Goal: Task Accomplishment & Management: Manage account settings

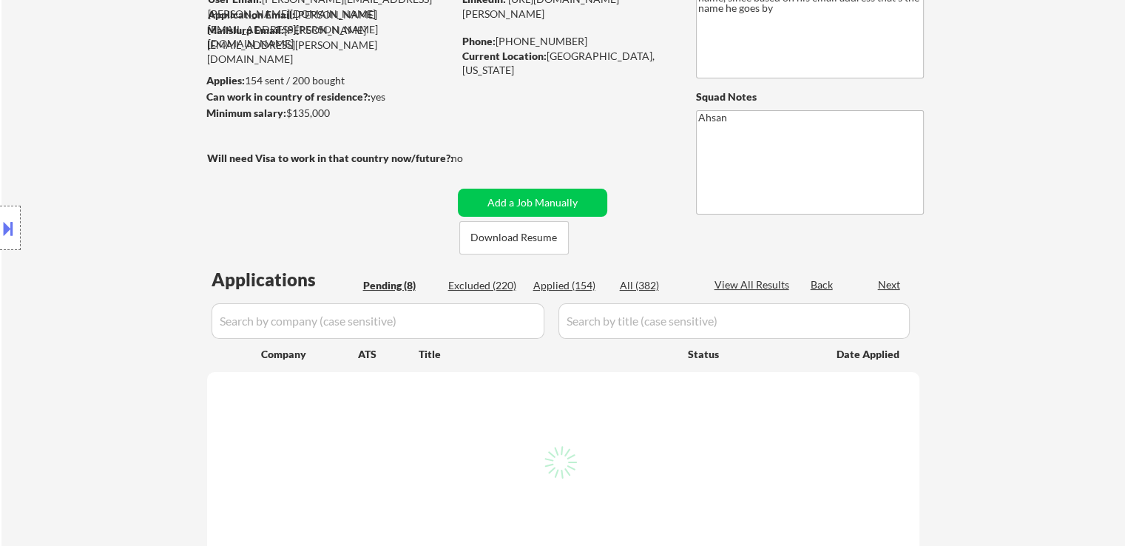
select select ""pending""
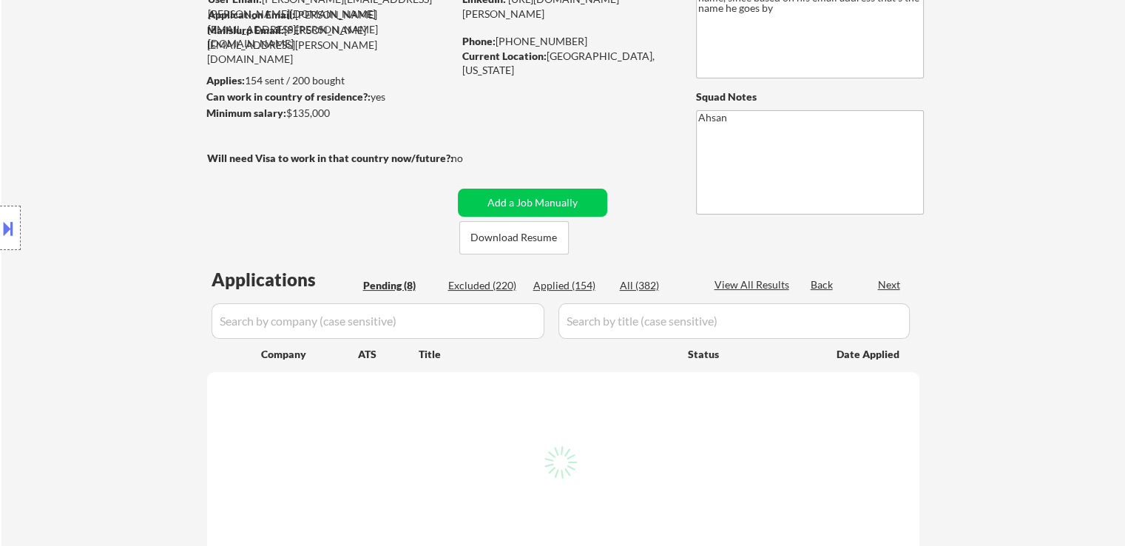
select select ""pending""
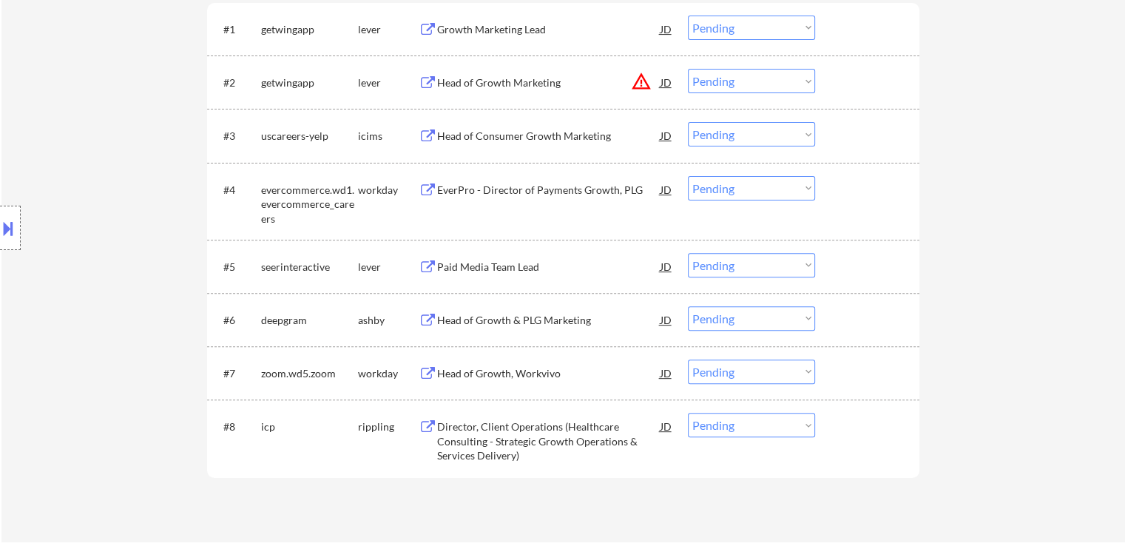
scroll to position [592, 0]
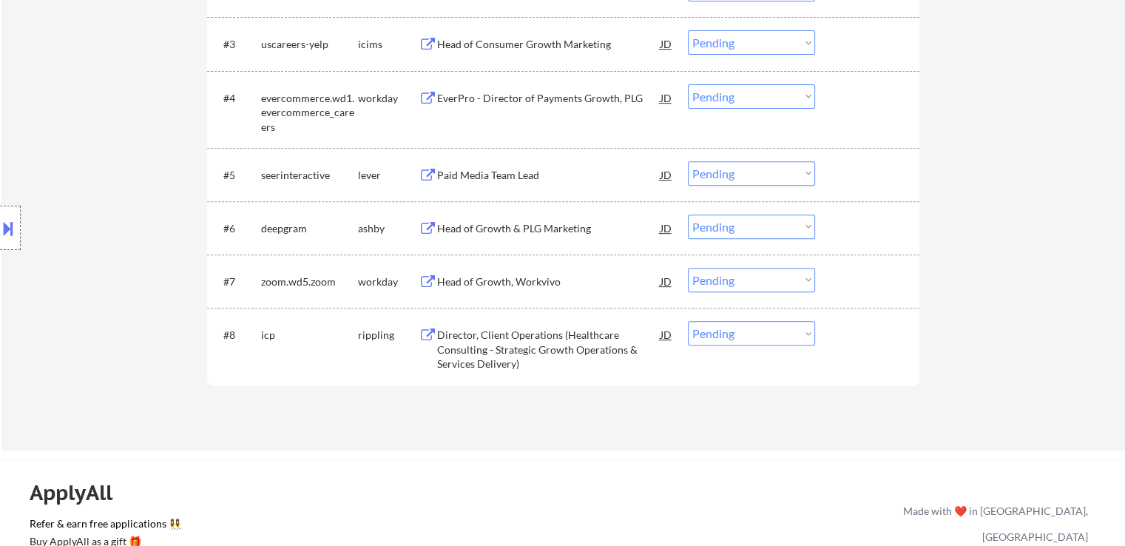
click at [6, 230] on button at bounding box center [8, 228] width 16 height 24
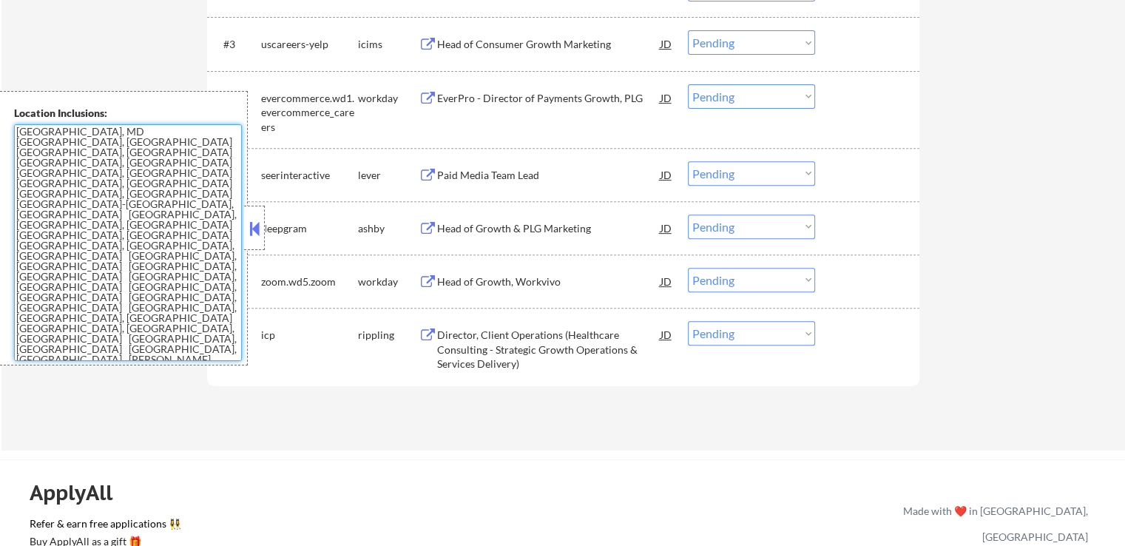
drag, startPoint x: 124, startPoint y: 232, endPoint x: 0, endPoint y: 119, distance: 168.0
click at [0, 119] on div "Location Inclusions: [GEOGRAPHIC_DATA], [GEOGRAPHIC_DATA] [GEOGRAPHIC_DATA], [G…" at bounding box center [124, 228] width 248 height 274
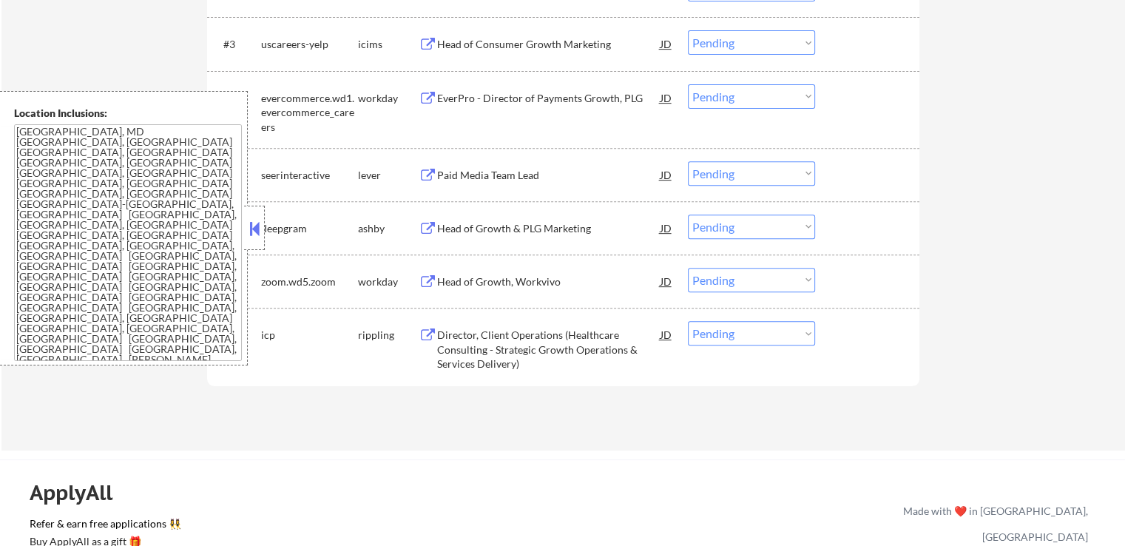
click at [130, 271] on textarea "[GEOGRAPHIC_DATA], MD [GEOGRAPHIC_DATA], [GEOGRAPHIC_DATA] [GEOGRAPHIC_DATA], […" at bounding box center [128, 242] width 228 height 237
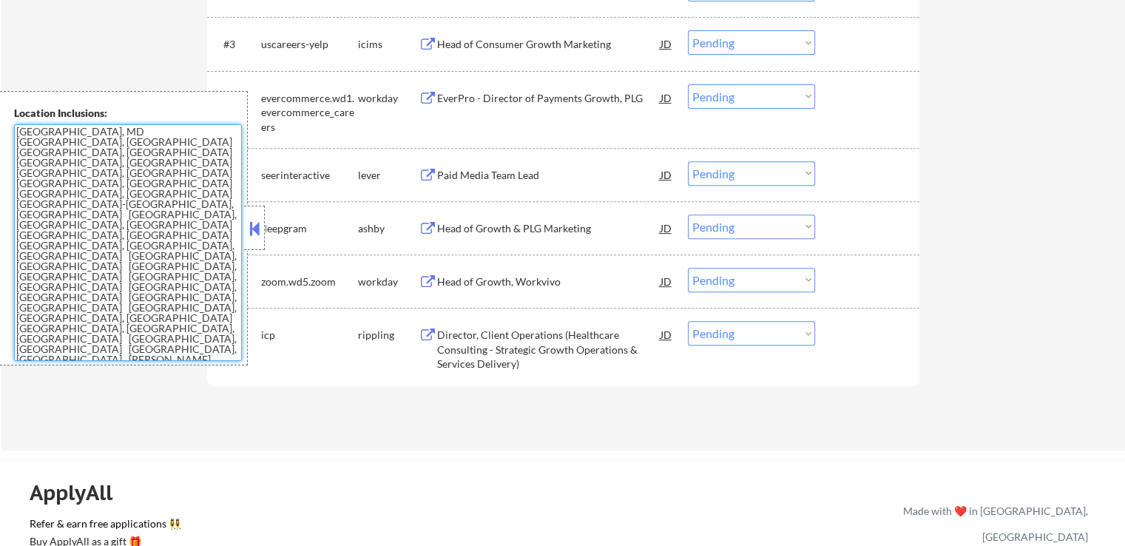
drag, startPoint x: 53, startPoint y: 205, endPoint x: 0, endPoint y: 118, distance: 101.8
click at [0, 118] on div "Location Inclusions: [GEOGRAPHIC_DATA], [GEOGRAPHIC_DATA] [GEOGRAPHIC_DATA], [G…" at bounding box center [124, 228] width 248 height 274
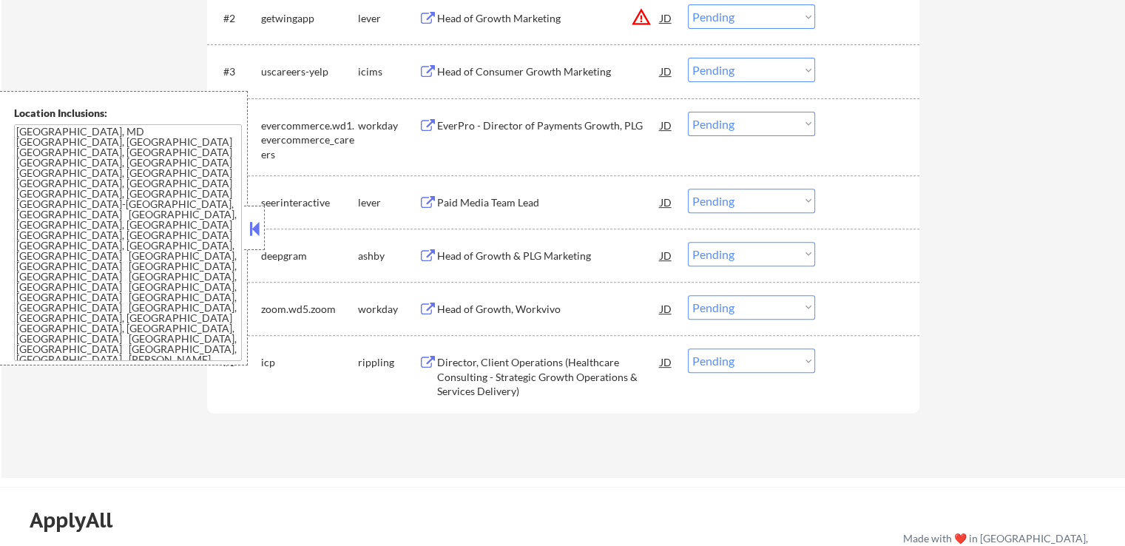
scroll to position [518, 0]
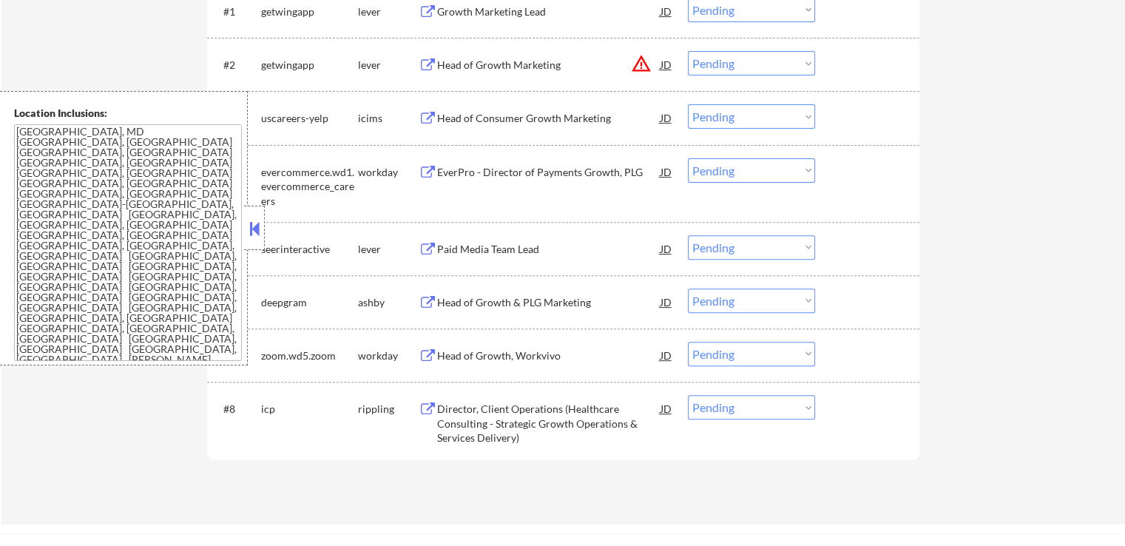
click at [247, 225] on button at bounding box center [254, 228] width 16 height 22
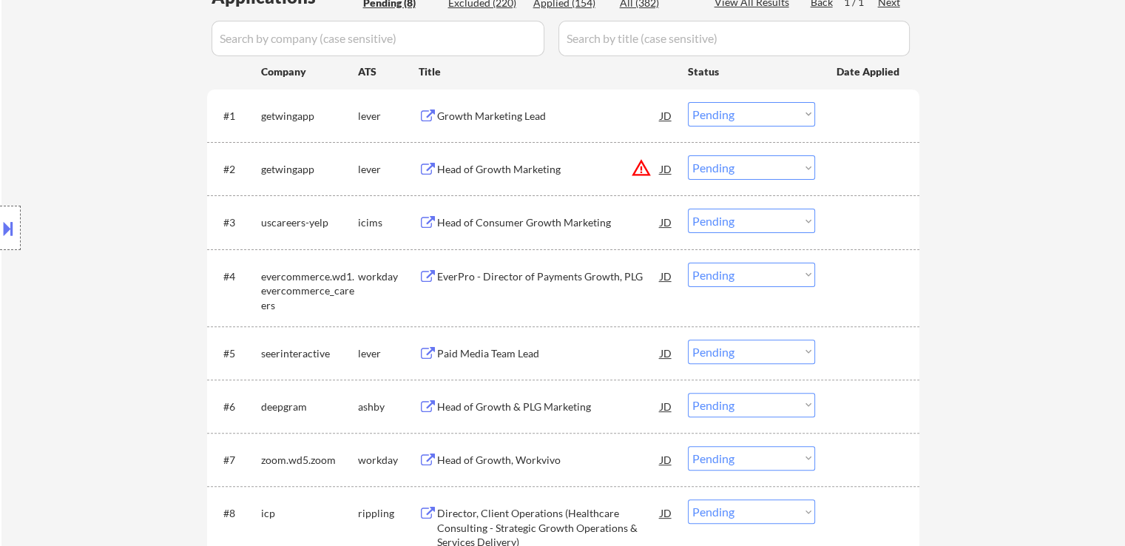
scroll to position [370, 0]
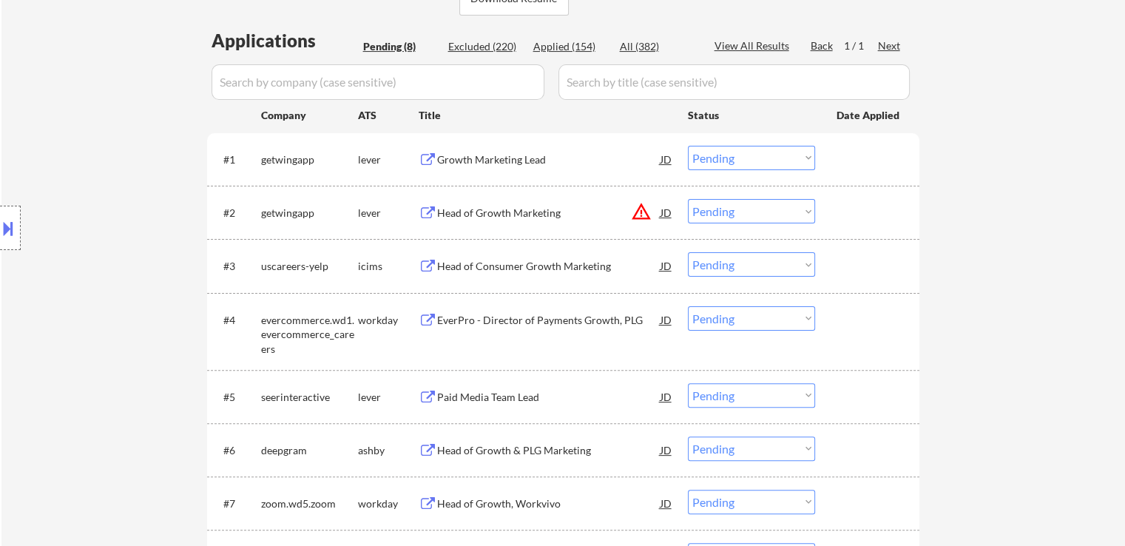
click at [35, 185] on div "Location Inclusions: [GEOGRAPHIC_DATA], [GEOGRAPHIC_DATA] [GEOGRAPHIC_DATA], [G…" at bounding box center [132, 228] width 265 height 274
click at [30, 181] on div "Location Inclusions: [GEOGRAPHIC_DATA], [GEOGRAPHIC_DATA] [GEOGRAPHIC_DATA], [G…" at bounding box center [132, 228] width 265 height 274
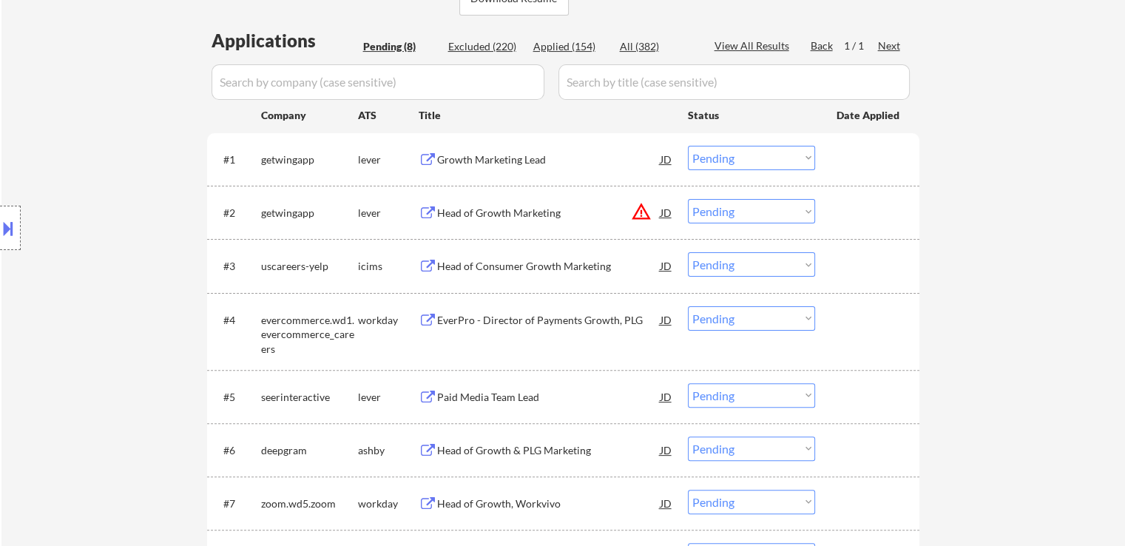
click at [30, 181] on div "Location Inclusions: [GEOGRAPHIC_DATA], [GEOGRAPHIC_DATA] [GEOGRAPHIC_DATA], [G…" at bounding box center [132, 228] width 265 height 274
click at [29, 181] on div "Location Inclusions: [GEOGRAPHIC_DATA], [GEOGRAPHIC_DATA] [GEOGRAPHIC_DATA], [G…" at bounding box center [132, 228] width 265 height 274
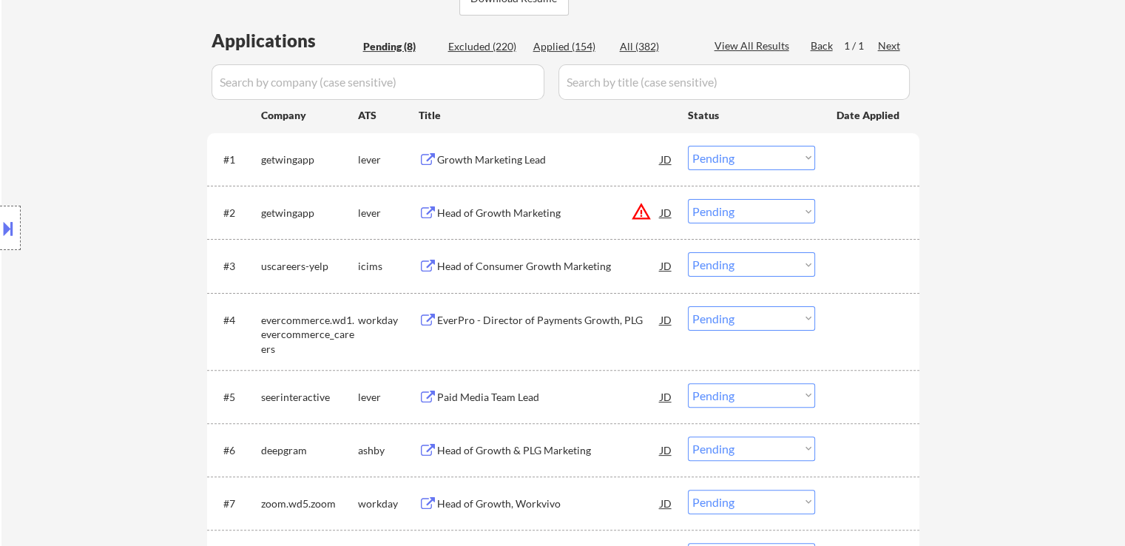
click at [29, 181] on div "Location Inclusions: [GEOGRAPHIC_DATA], [GEOGRAPHIC_DATA] [GEOGRAPHIC_DATA], [G…" at bounding box center [132, 228] width 265 height 274
click at [69, 147] on div "Location Inclusions: [GEOGRAPHIC_DATA], [GEOGRAPHIC_DATA] [GEOGRAPHIC_DATA], [G…" at bounding box center [132, 228] width 265 height 274
click at [68, 147] on div "Location Inclusions: [GEOGRAPHIC_DATA], [GEOGRAPHIC_DATA] [GEOGRAPHIC_DATA], [G…" at bounding box center [132, 228] width 265 height 274
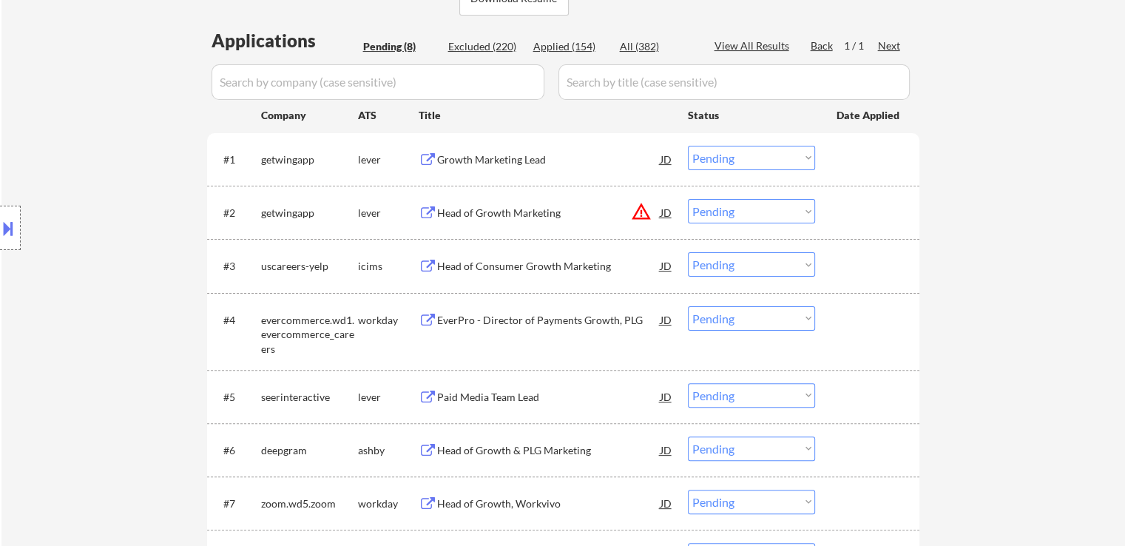
click at [68, 147] on div "Location Inclusions: [GEOGRAPHIC_DATA], [GEOGRAPHIC_DATA] [GEOGRAPHIC_DATA], [G…" at bounding box center [132, 228] width 265 height 274
click at [67, 147] on div "Location Inclusions: [GEOGRAPHIC_DATA], [GEOGRAPHIC_DATA] [GEOGRAPHIC_DATA], [G…" at bounding box center [132, 228] width 265 height 274
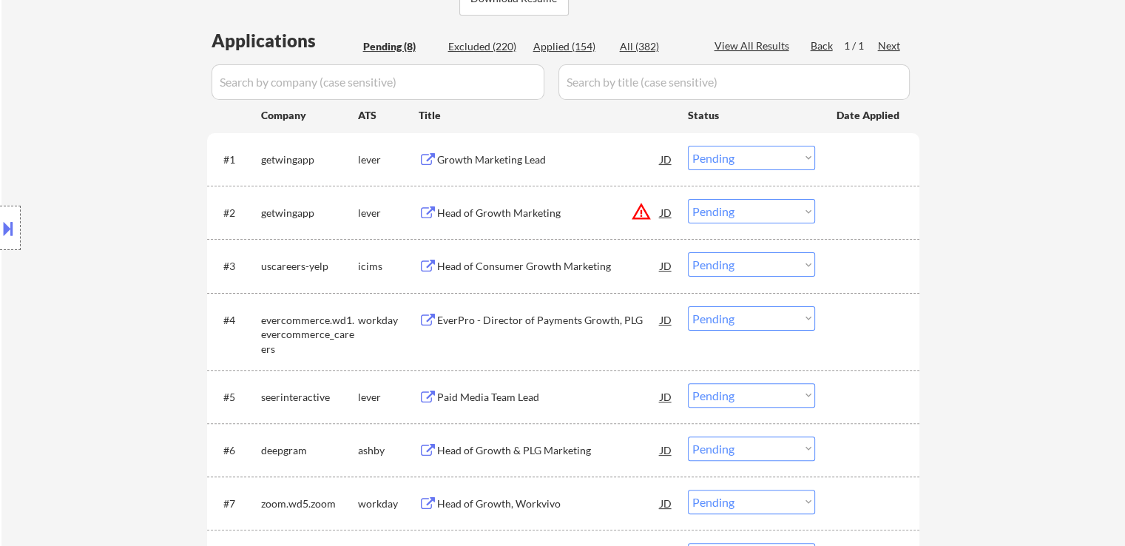
click at [67, 147] on div "Location Inclusions: [GEOGRAPHIC_DATA], [GEOGRAPHIC_DATA] [GEOGRAPHIC_DATA], [G…" at bounding box center [132, 228] width 265 height 274
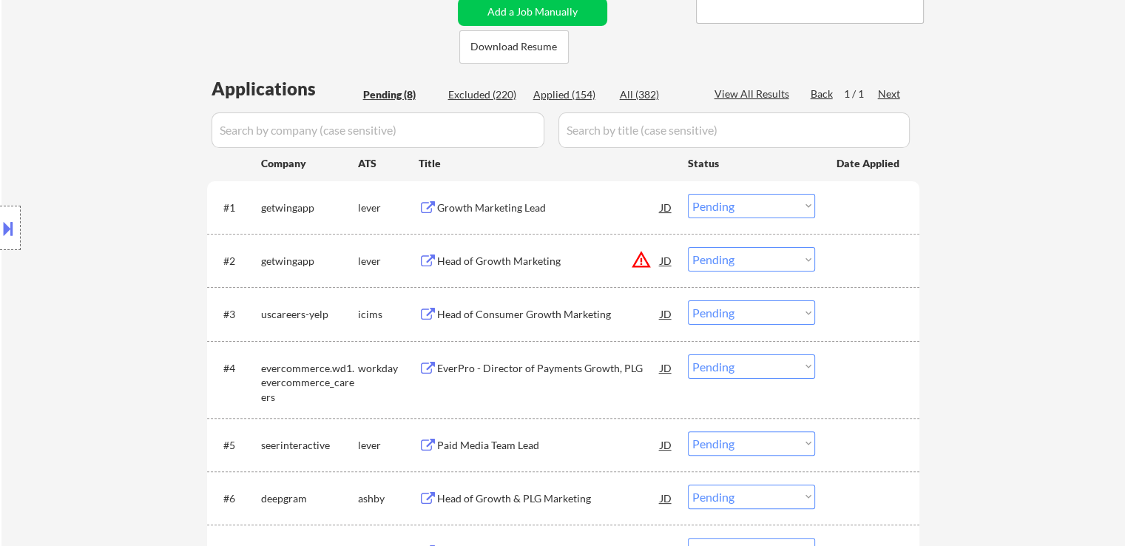
scroll to position [296, 0]
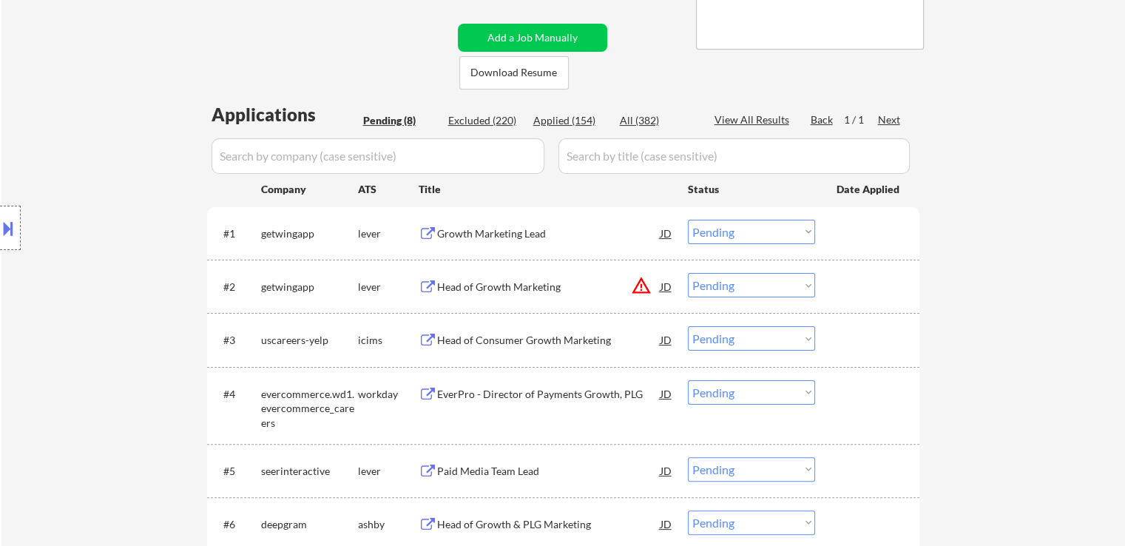
click at [67, 147] on div "Location Inclusions: [GEOGRAPHIC_DATA], [GEOGRAPHIC_DATA] [GEOGRAPHIC_DATA], [G…" at bounding box center [132, 228] width 265 height 274
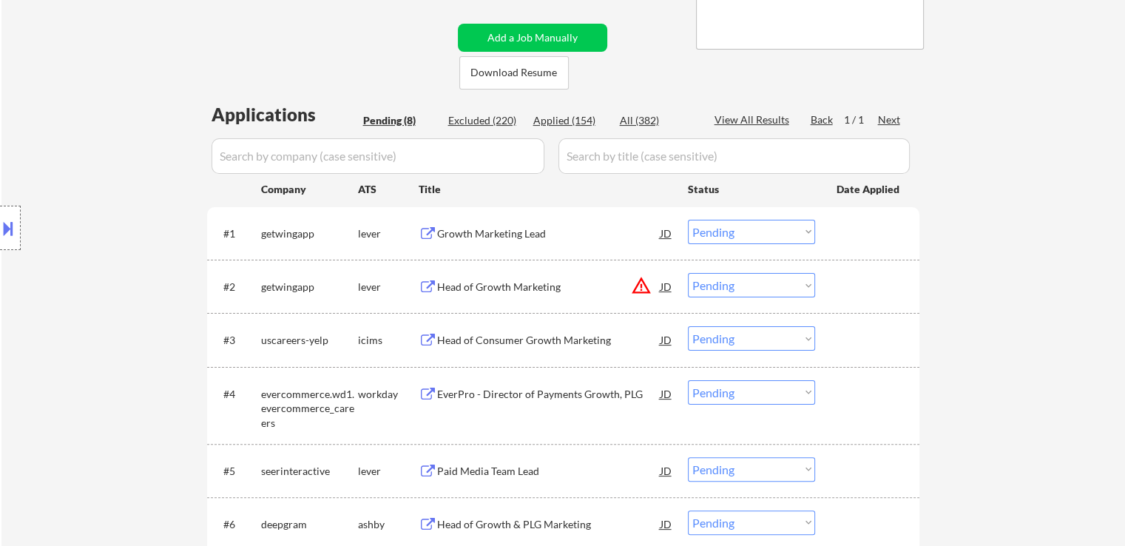
click at [67, 147] on div "Location Inclusions: [GEOGRAPHIC_DATA], [GEOGRAPHIC_DATA] [GEOGRAPHIC_DATA], [G…" at bounding box center [132, 228] width 265 height 274
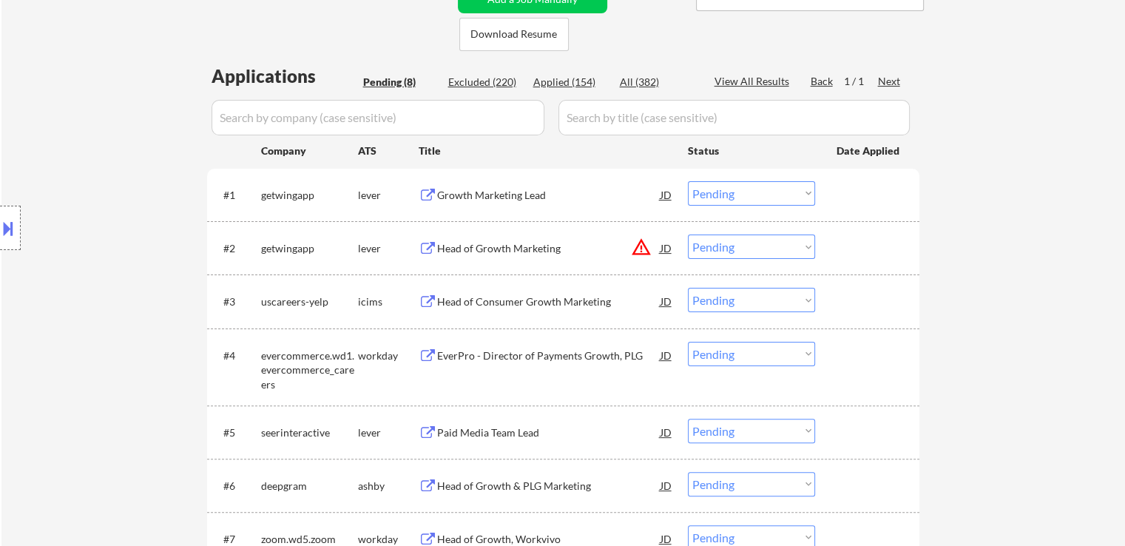
scroll to position [370, 0]
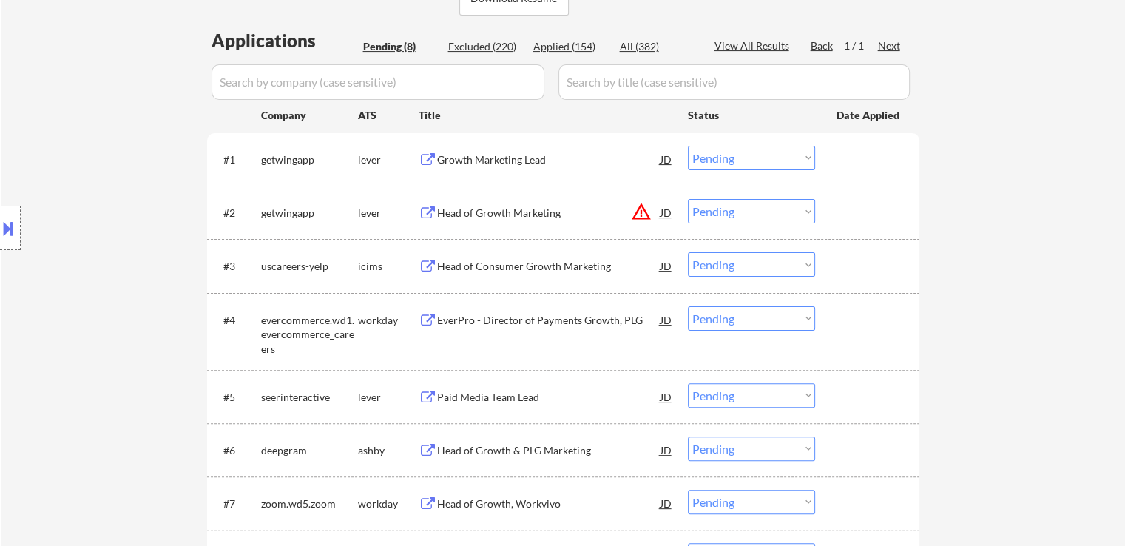
click at [73, 149] on div "Location Inclusions: [GEOGRAPHIC_DATA], [GEOGRAPHIC_DATA] [GEOGRAPHIC_DATA], [G…" at bounding box center [132, 228] width 265 height 274
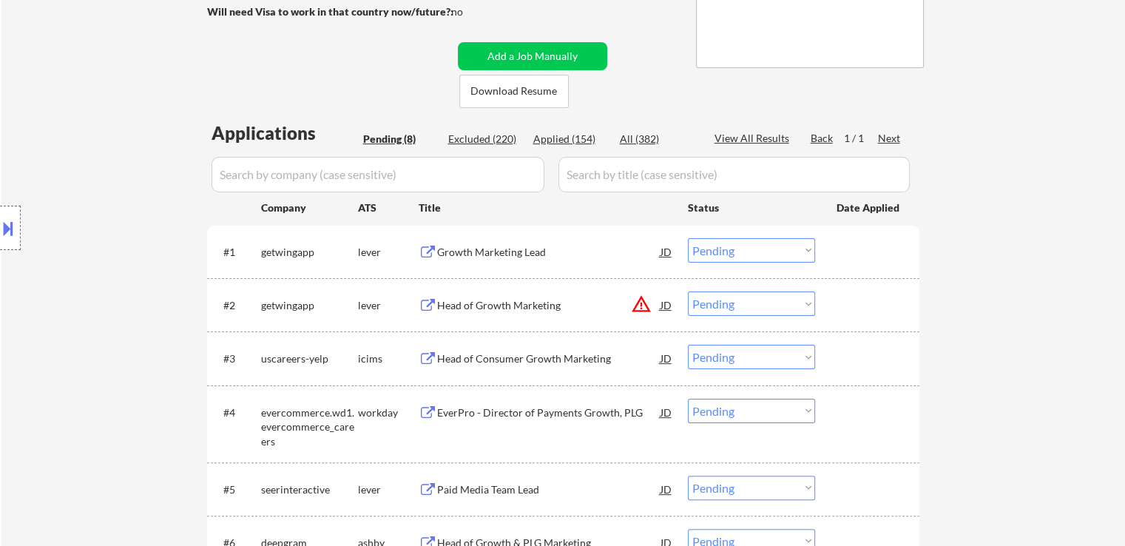
scroll to position [222, 0]
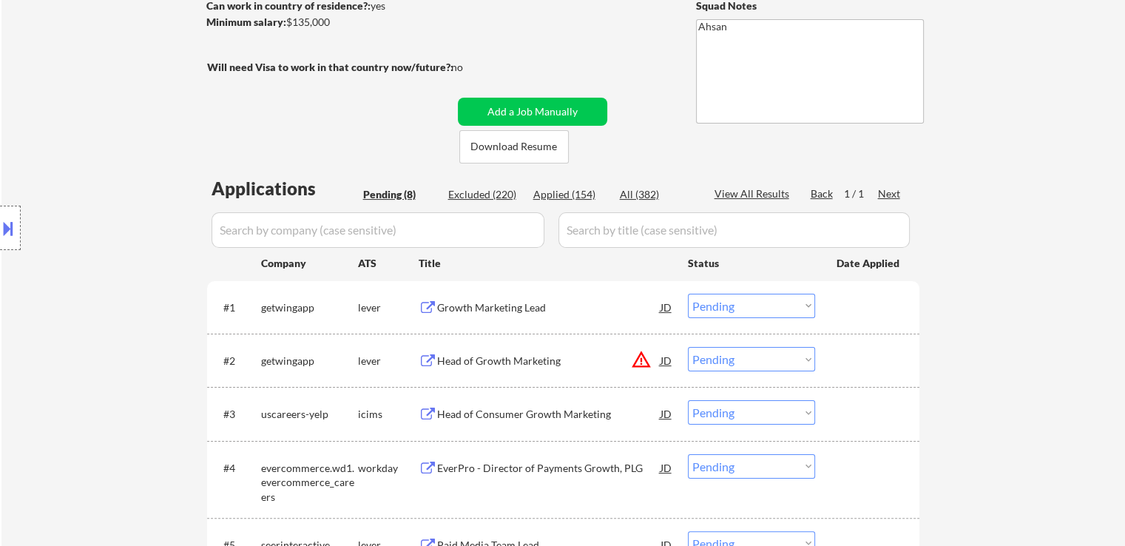
click at [83, 336] on div "Location Inclusions: [GEOGRAPHIC_DATA], [GEOGRAPHIC_DATA] [GEOGRAPHIC_DATA], [G…" at bounding box center [132, 228] width 265 height 274
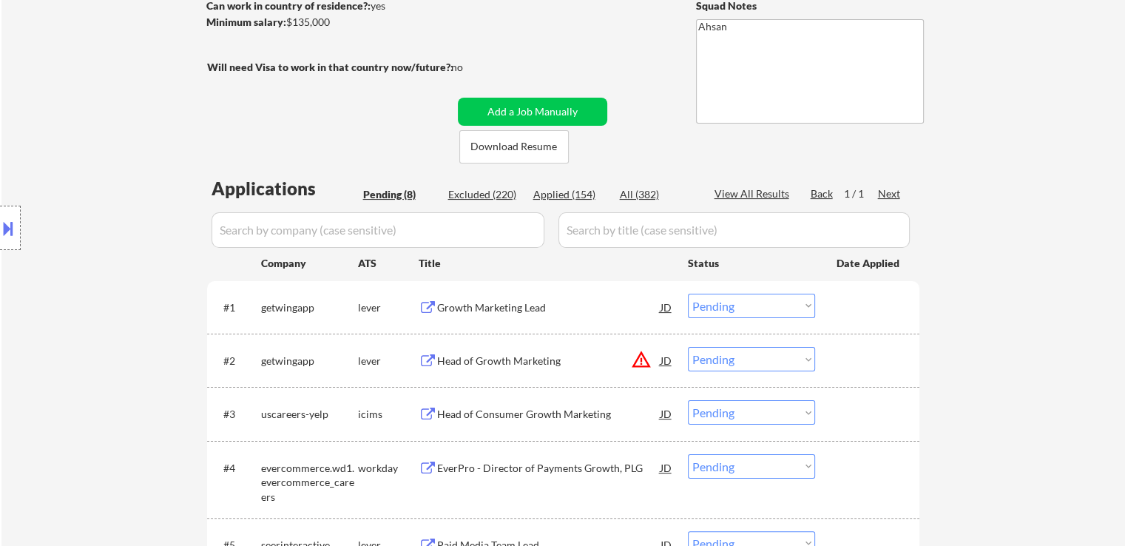
click at [83, 336] on div "Location Inclusions: [GEOGRAPHIC_DATA], [GEOGRAPHIC_DATA] [GEOGRAPHIC_DATA], [G…" at bounding box center [132, 228] width 265 height 274
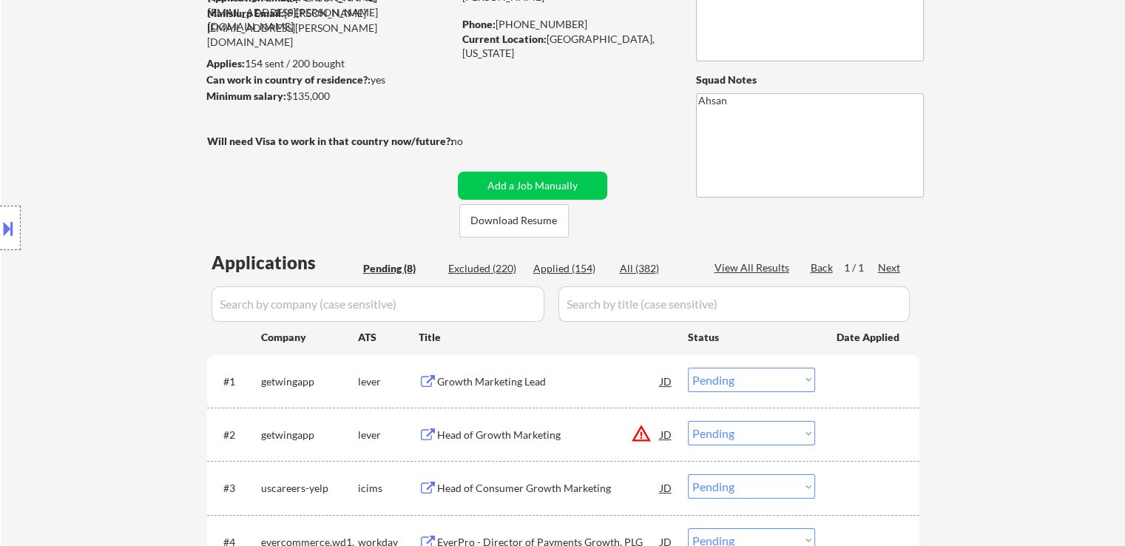
click at [83, 336] on div "Location Inclusions: [GEOGRAPHIC_DATA], [GEOGRAPHIC_DATA] [GEOGRAPHIC_DATA], [G…" at bounding box center [132, 228] width 265 height 274
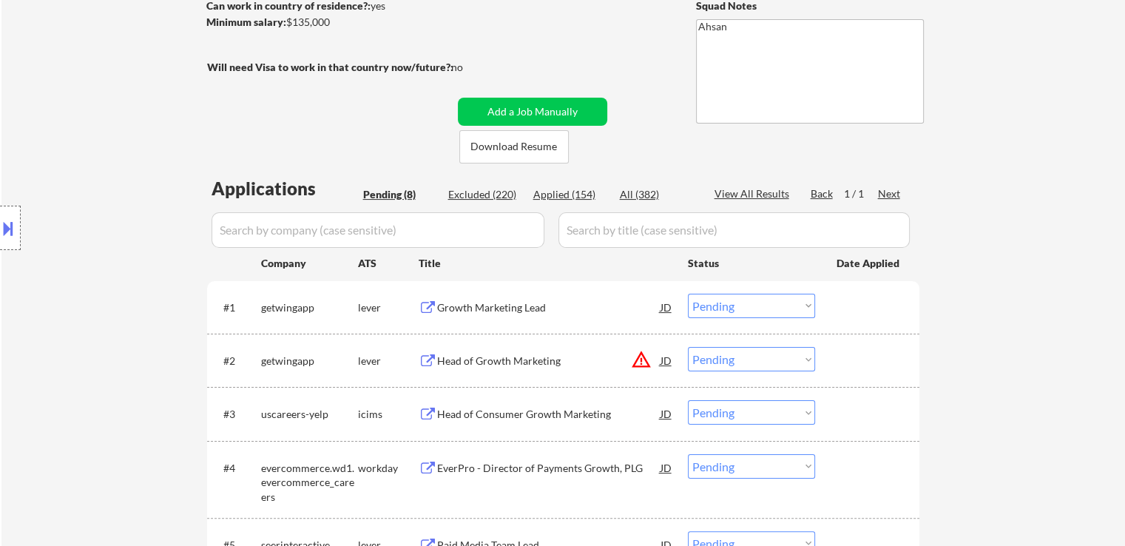
click at [83, 336] on div "Location Inclusions: [GEOGRAPHIC_DATA], [GEOGRAPHIC_DATA] [GEOGRAPHIC_DATA], [G…" at bounding box center [132, 228] width 265 height 274
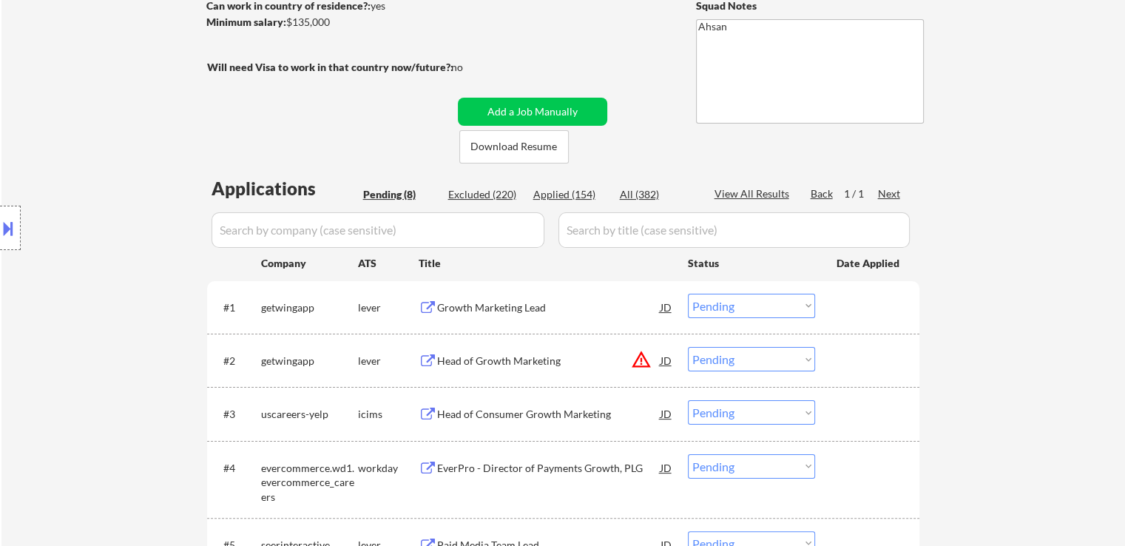
scroll to position [370, 0]
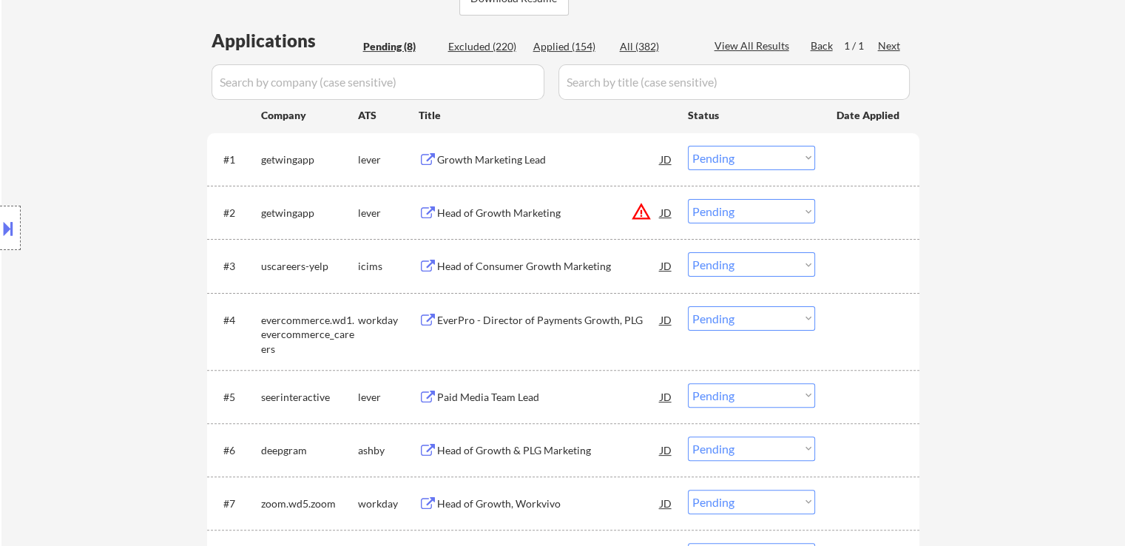
click at [86, 308] on div "Location Inclusions: [GEOGRAPHIC_DATA], [GEOGRAPHIC_DATA] [GEOGRAPHIC_DATA], [G…" at bounding box center [132, 228] width 265 height 274
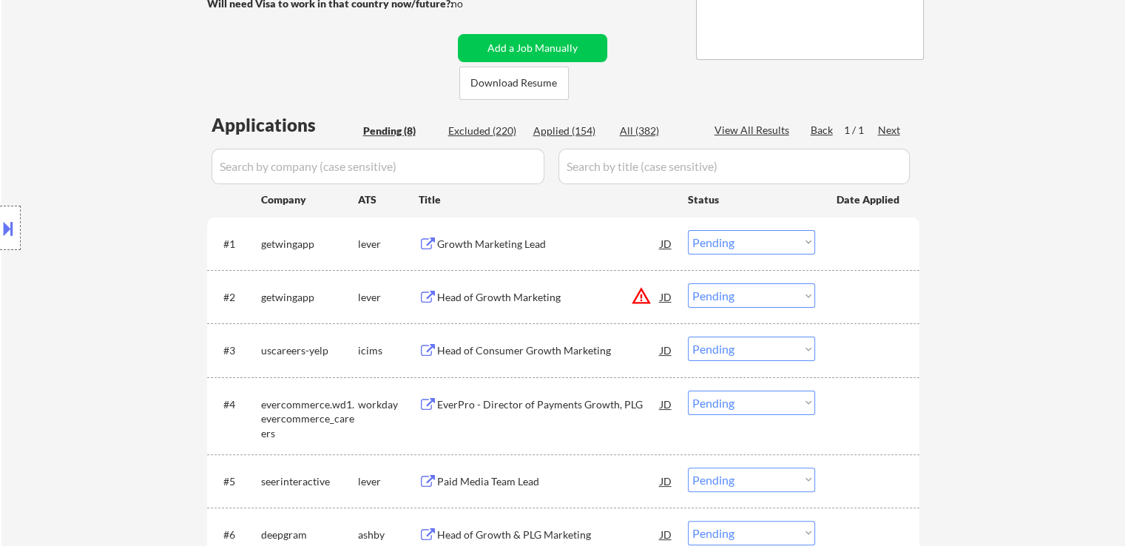
scroll to position [222, 0]
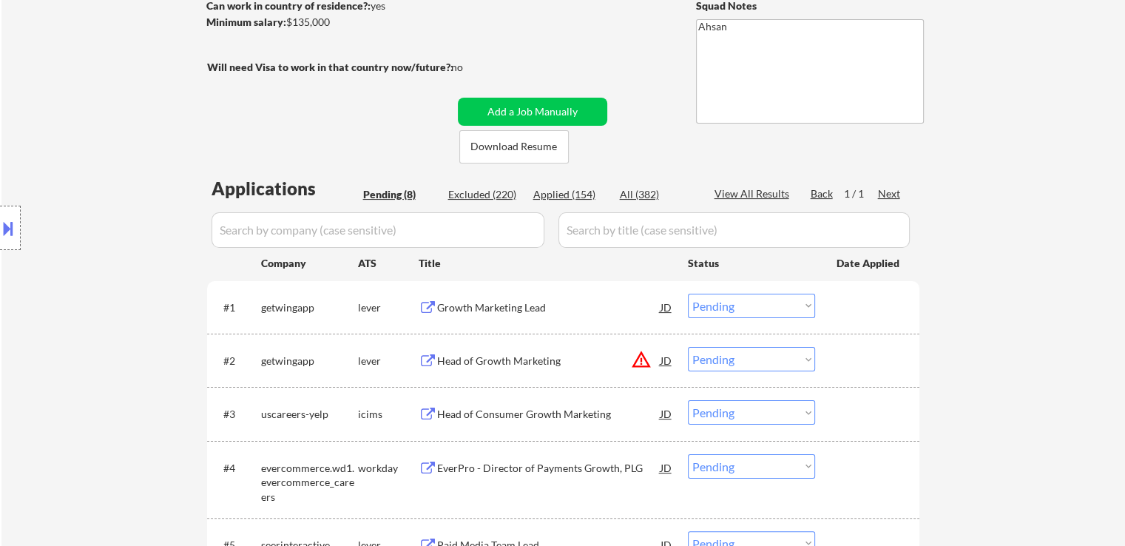
click at [12, 226] on button at bounding box center [8, 228] width 16 height 24
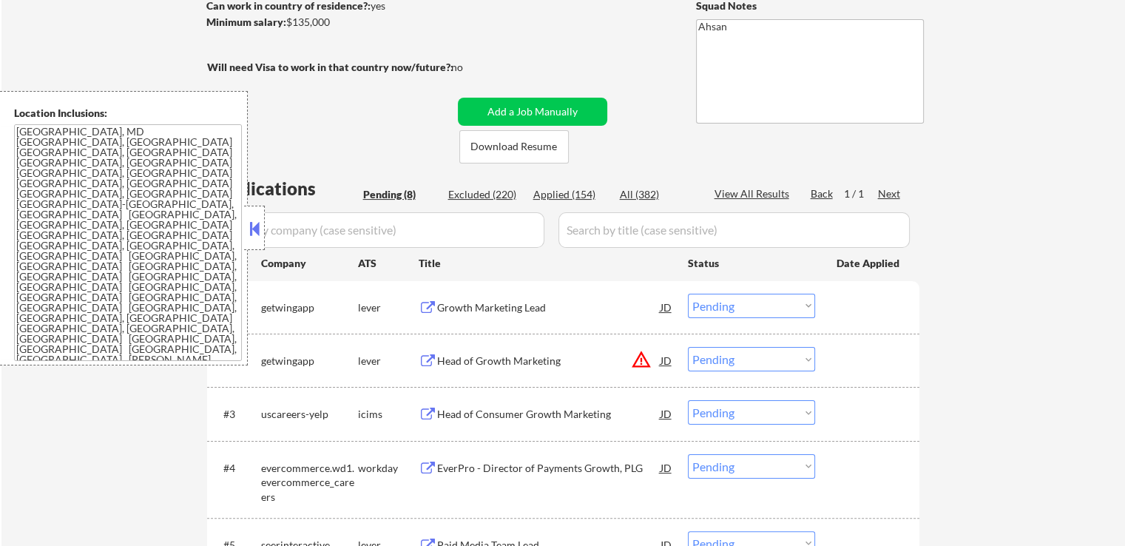
click at [122, 415] on div "← Return to /applysquad Mailslurp Inbox Job Search Builder [PERSON_NAME] User E…" at bounding box center [562, 328] width 1123 height 983
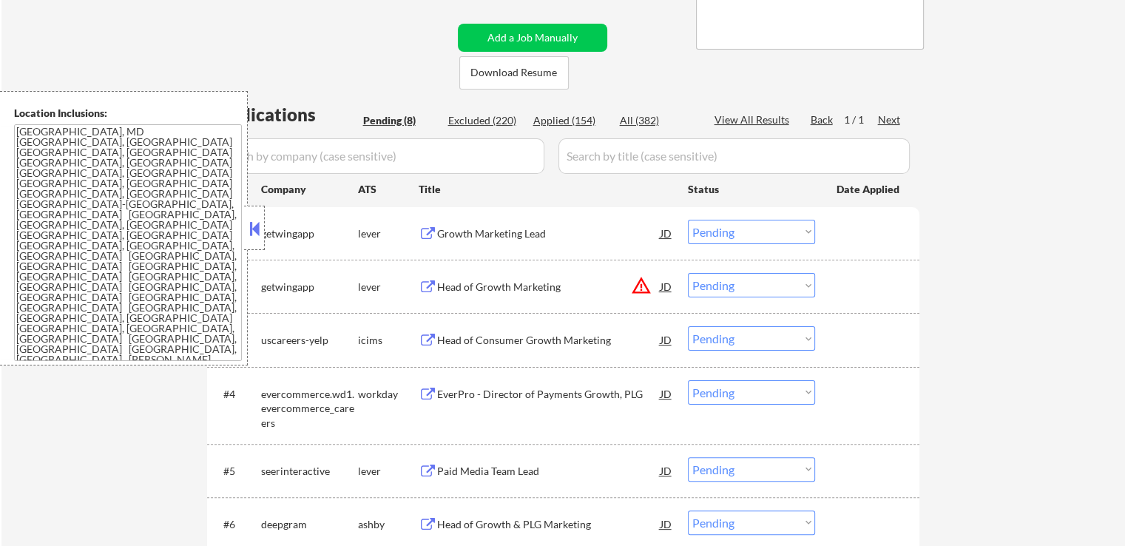
click at [258, 237] on button at bounding box center [254, 228] width 16 height 22
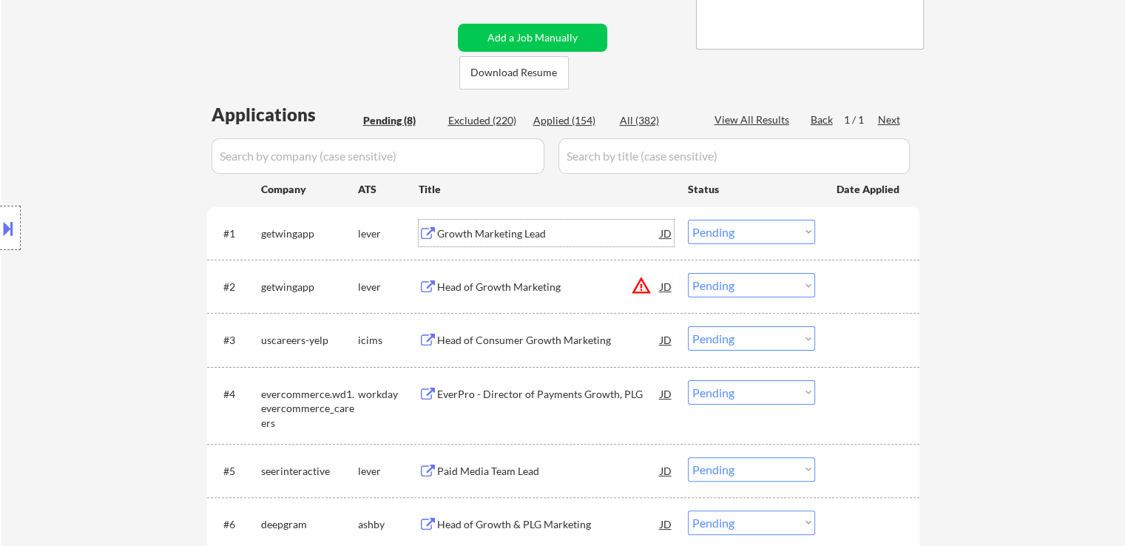
click at [493, 227] on div "Growth Marketing Lead" at bounding box center [548, 233] width 223 height 15
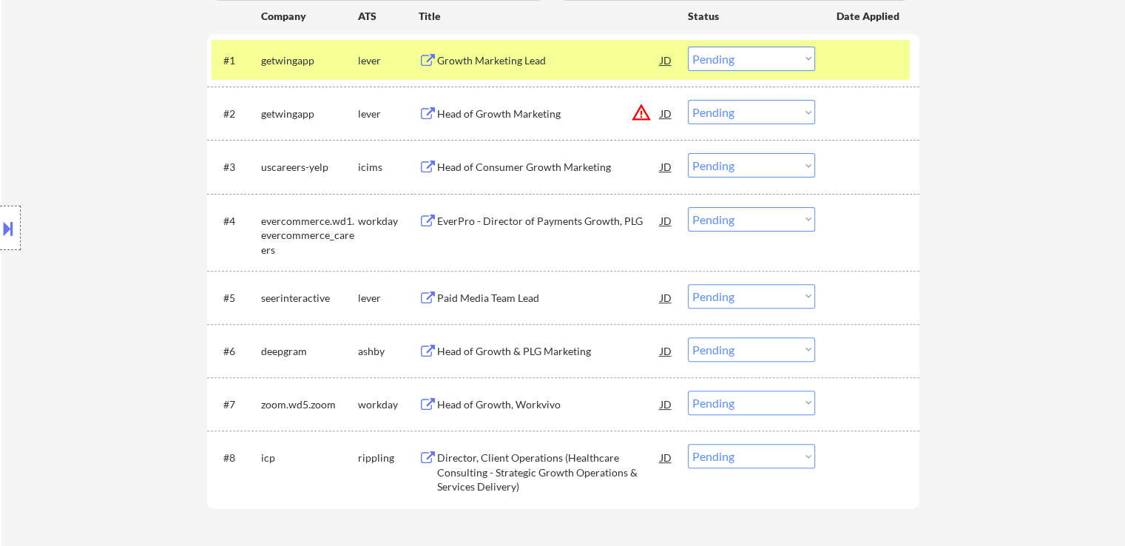
scroll to position [518, 0]
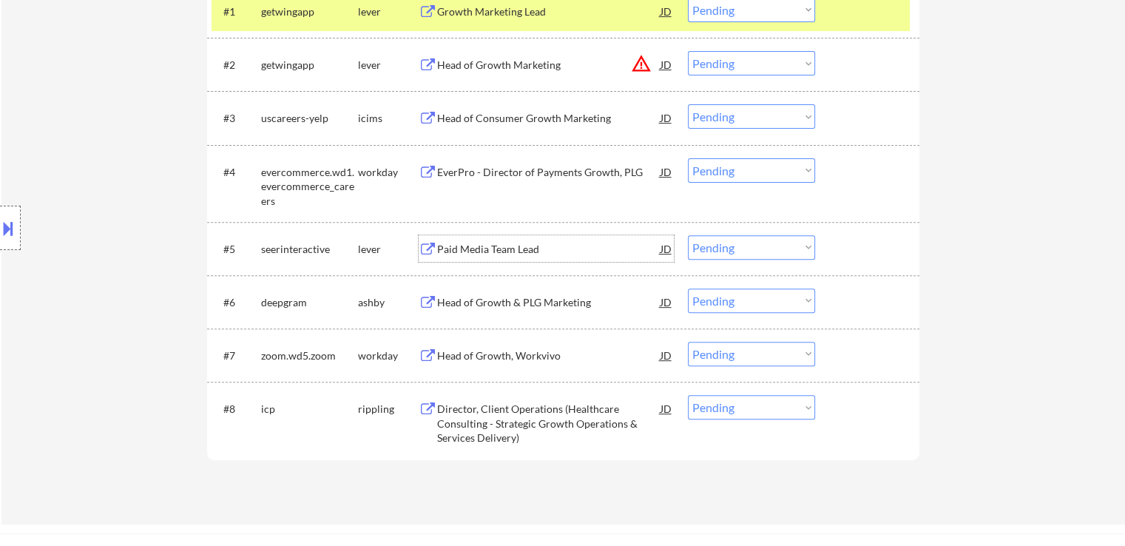
click at [473, 243] on div "Paid Media Team Lead" at bounding box center [548, 249] width 223 height 15
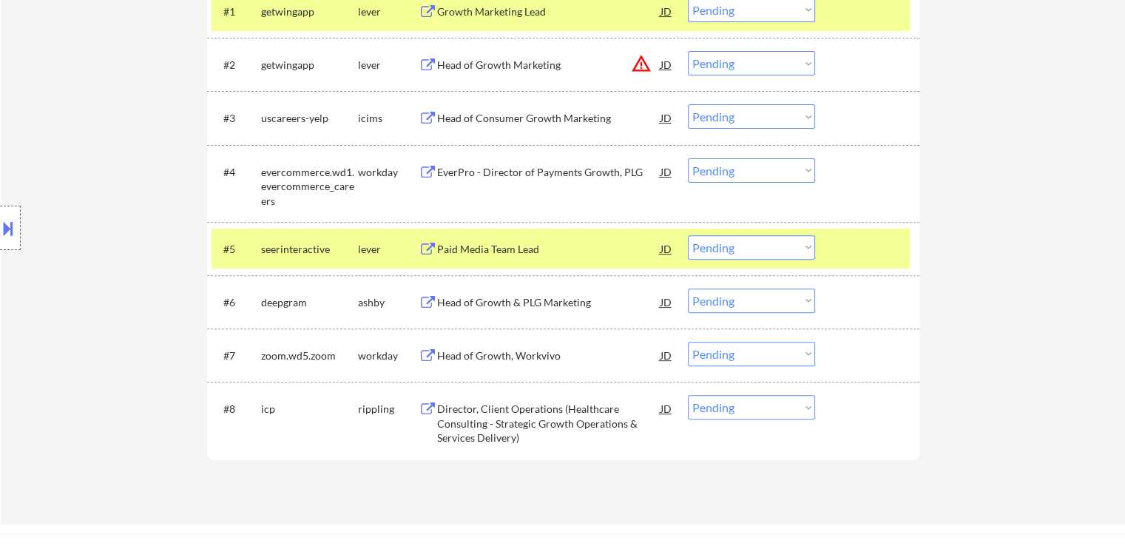
click at [480, 294] on div "Head of Growth & PLG Marketing" at bounding box center [548, 301] width 223 height 27
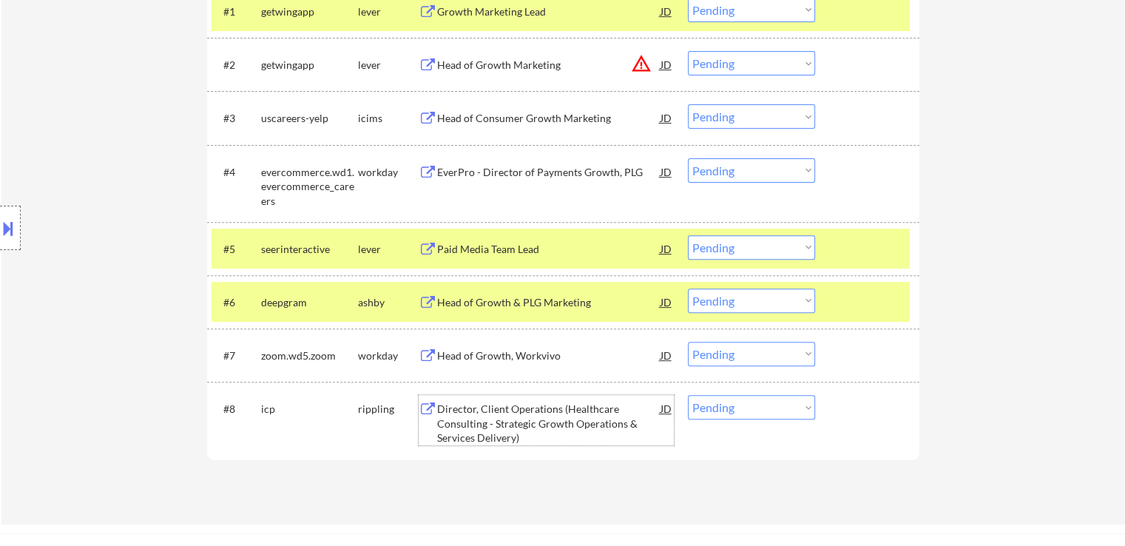
click at [486, 403] on div "Director, Client Operations (Healthcare Consulting - Strategic Growth Operation…" at bounding box center [548, 424] width 223 height 44
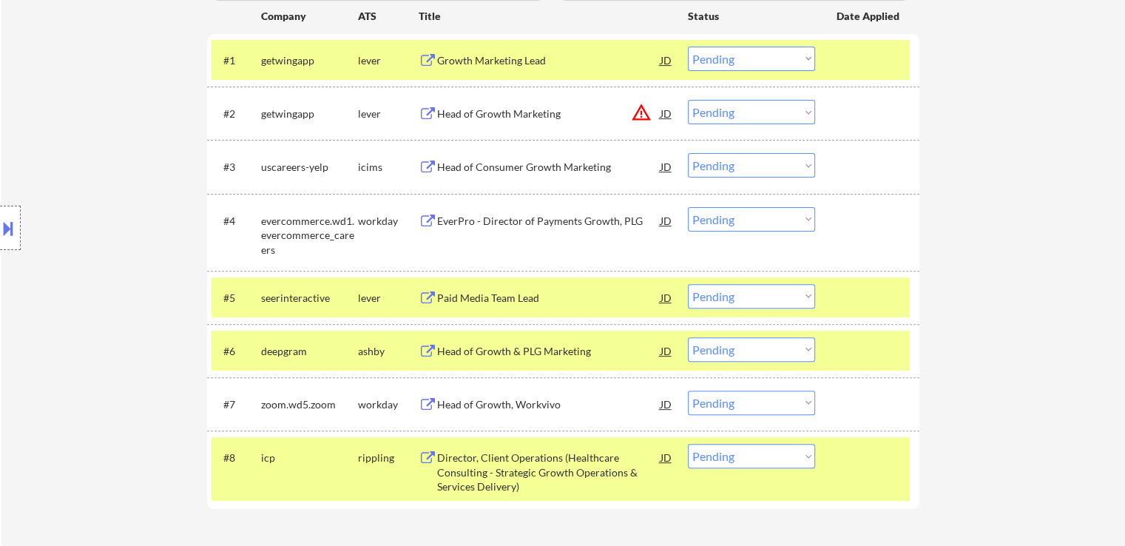
scroll to position [444, 0]
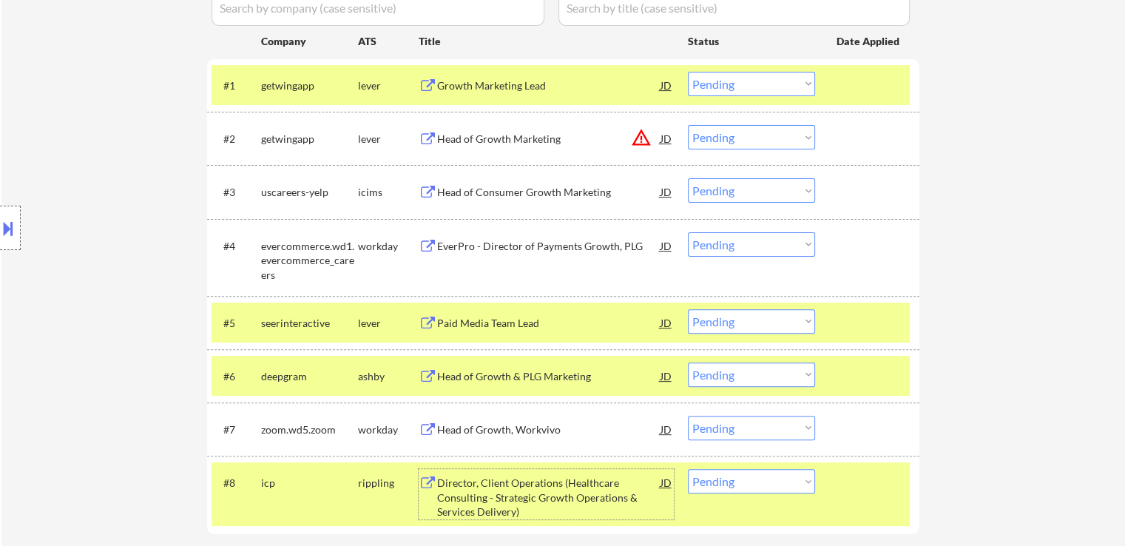
click at [3, 209] on div at bounding box center [10, 228] width 21 height 44
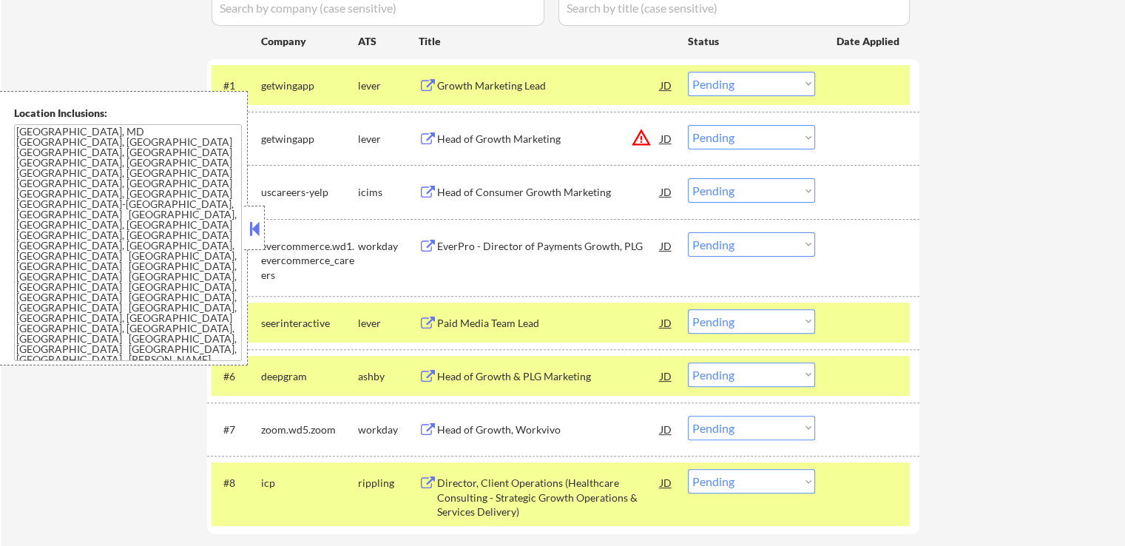
drag, startPoint x: 125, startPoint y: 236, endPoint x: 0, endPoint y: 50, distance: 223.8
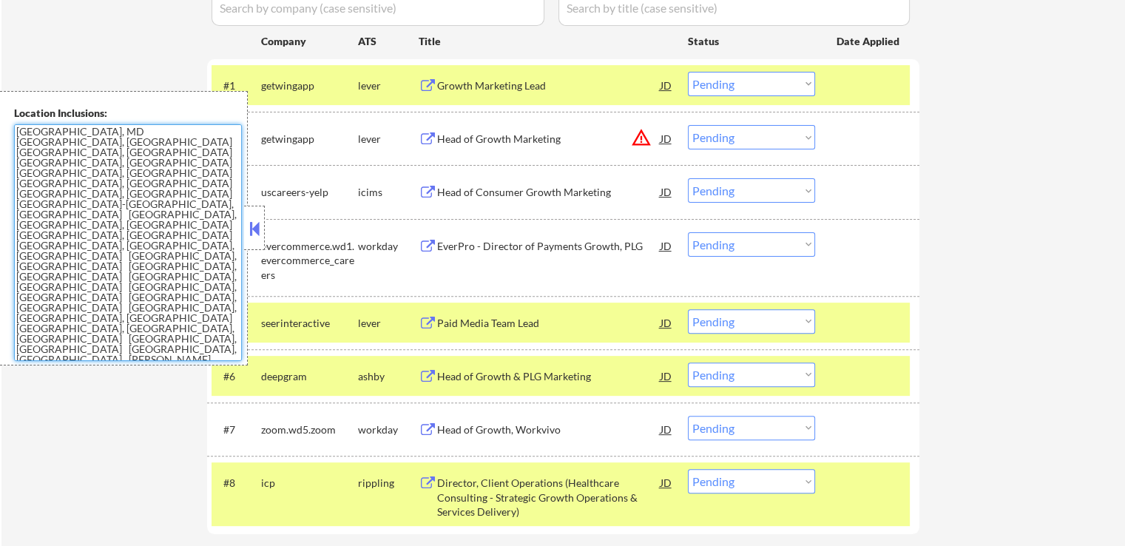
click at [108, 274] on textarea "[GEOGRAPHIC_DATA], MD [GEOGRAPHIC_DATA], [GEOGRAPHIC_DATA] [GEOGRAPHIC_DATA], […" at bounding box center [128, 242] width 228 height 237
drag, startPoint x: 59, startPoint y: 231, endPoint x: 23, endPoint y: 98, distance: 138.0
click at [0, 138] on div "Location Inclusions: [GEOGRAPHIC_DATA], [GEOGRAPHIC_DATA] [GEOGRAPHIC_DATA], [G…" at bounding box center [124, 228] width 248 height 274
click at [254, 223] on button at bounding box center [254, 228] width 16 height 22
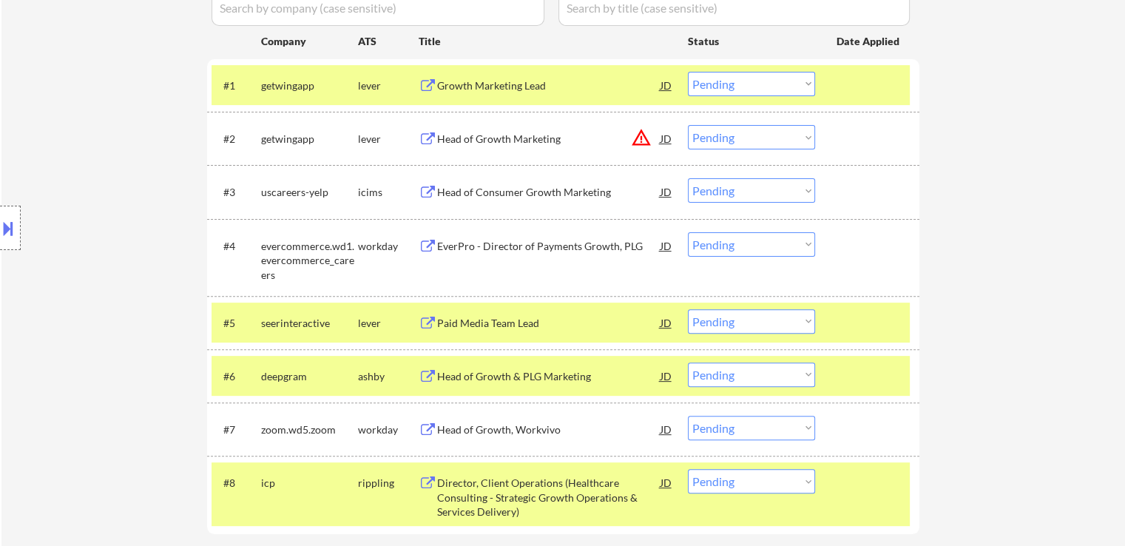
click at [478, 85] on div "Growth Marketing Lead" at bounding box center [548, 85] width 223 height 15
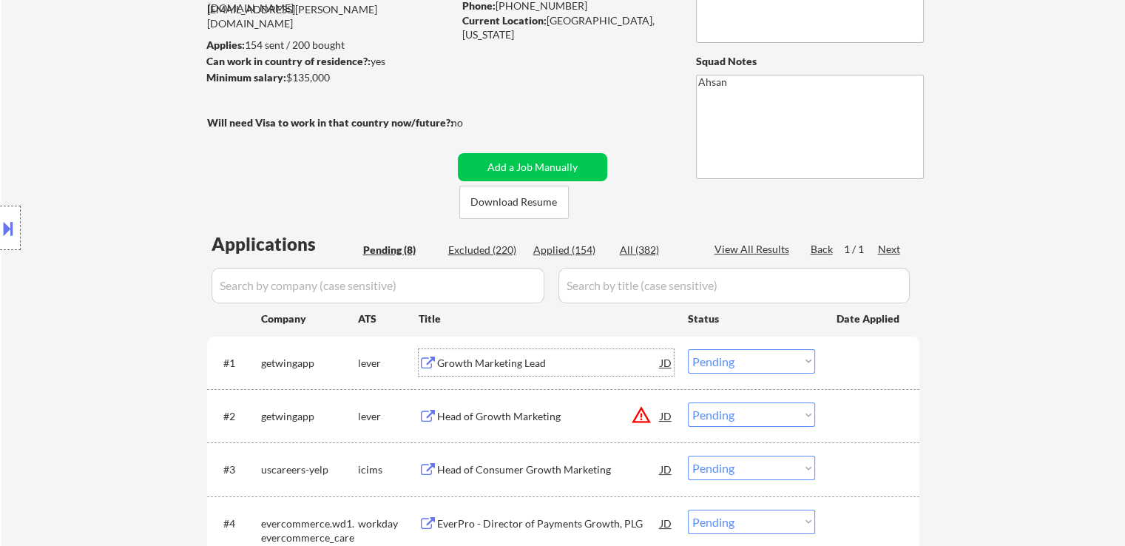
scroll to position [0, 0]
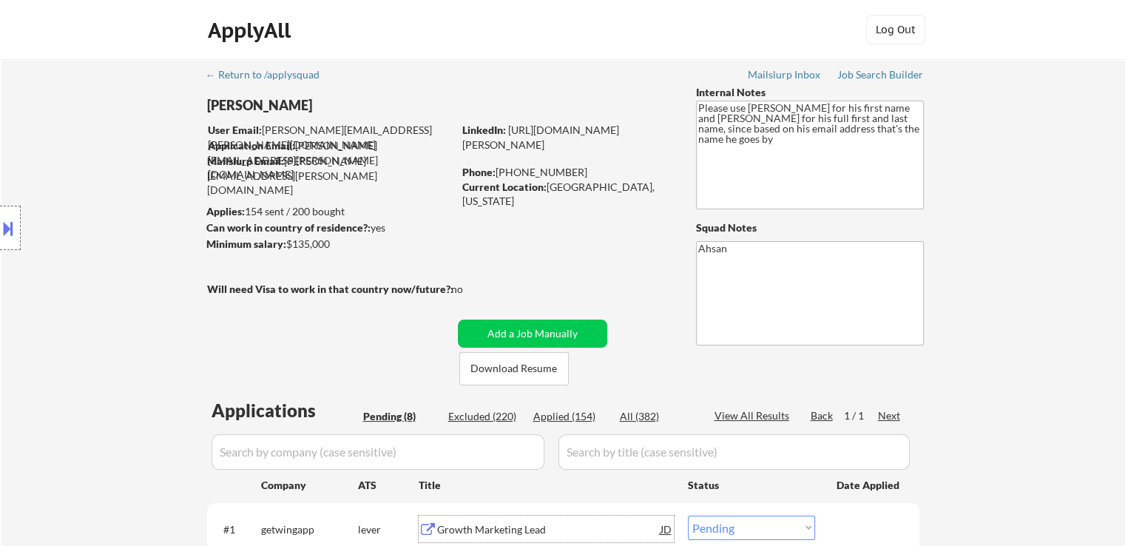
drag, startPoint x: 865, startPoint y: 69, endPoint x: 856, endPoint y: 75, distance: 11.1
click at [865, 70] on div "Job Search Builder" at bounding box center [880, 75] width 87 height 10
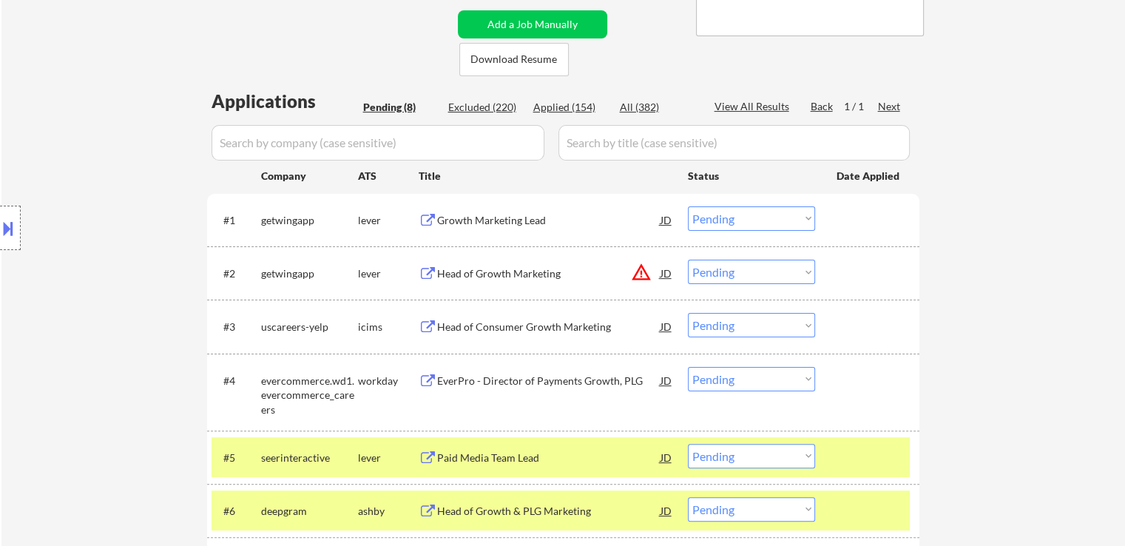
drag, startPoint x: 746, startPoint y: 219, endPoint x: 745, endPoint y: 227, distance: 8.3
click at [746, 220] on select "Choose an option... Pending Applied Excluded (Questions) Excluded (Expired) Exc…" at bounding box center [751, 218] width 127 height 24
click at [688, 206] on select "Choose an option... Pending Applied Excluded (Questions) Excluded (Expired) Exc…" at bounding box center [751, 218] width 127 height 24
select select ""pending""
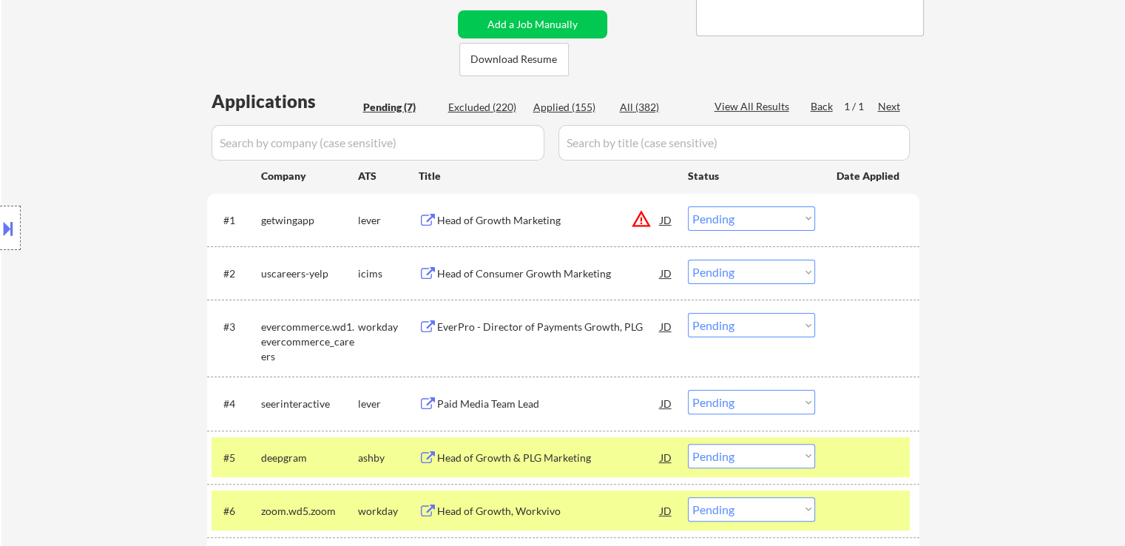
click at [731, 459] on select "Choose an option... Pending Applied Excluded (Questions) Excluded (Expired) Exc…" at bounding box center [751, 456] width 127 height 24
select select ""applied""
click at [688, 444] on select "Choose an option... Pending Applied Excluded (Questions) Excluded (Expired) Exc…" at bounding box center [751, 456] width 127 height 24
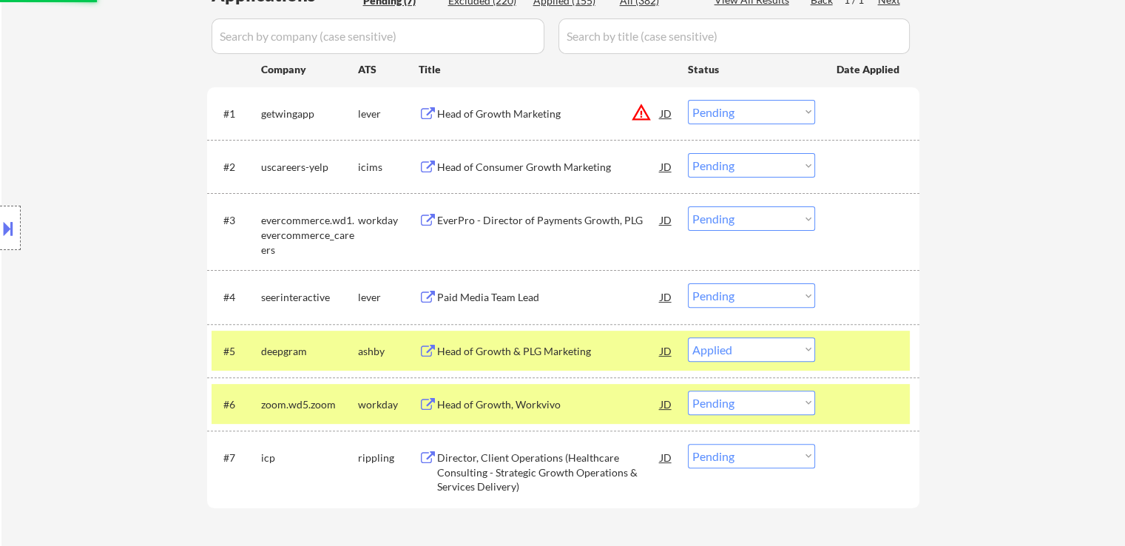
scroll to position [605, 0]
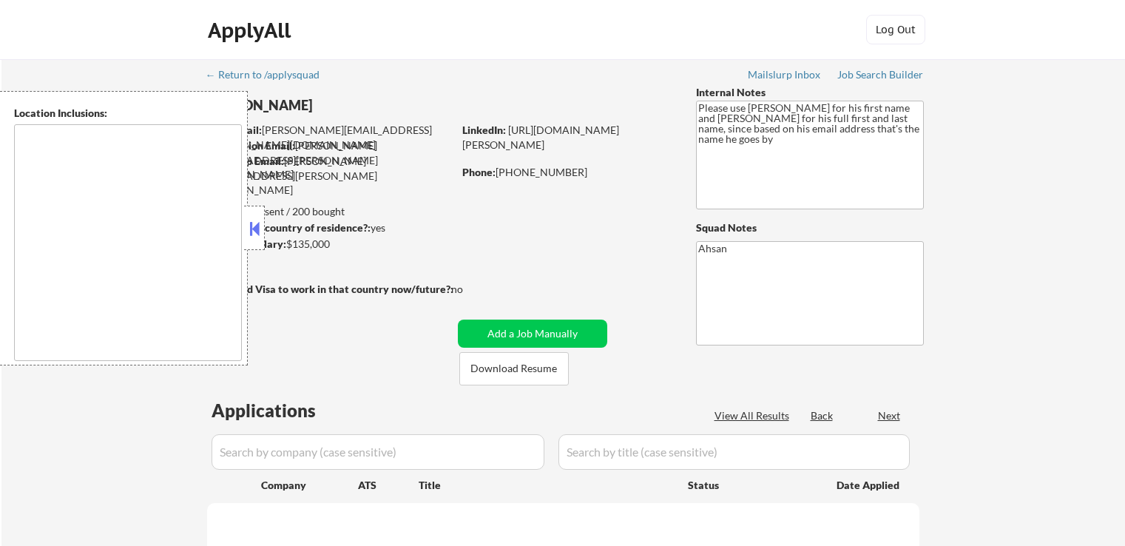
scroll to position [664, 0]
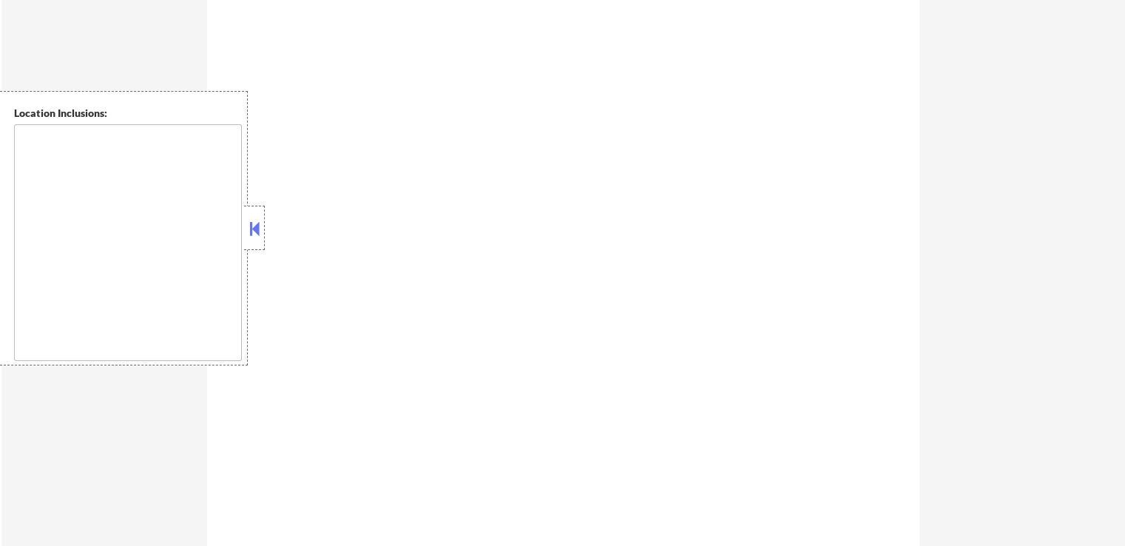
click at [254, 211] on div at bounding box center [254, 228] width 21 height 44
select select ""pending""
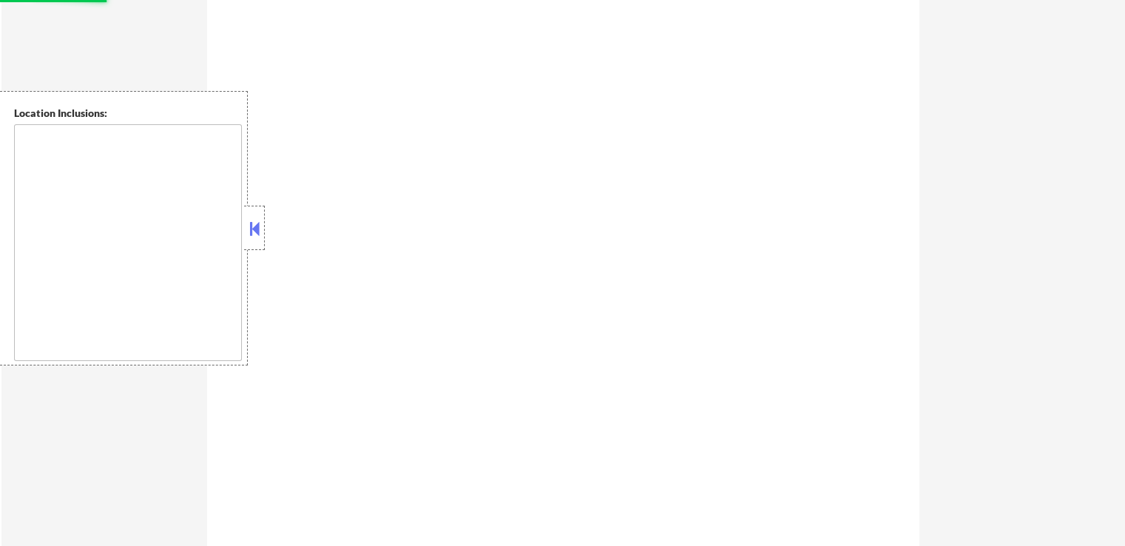
select select ""pending""
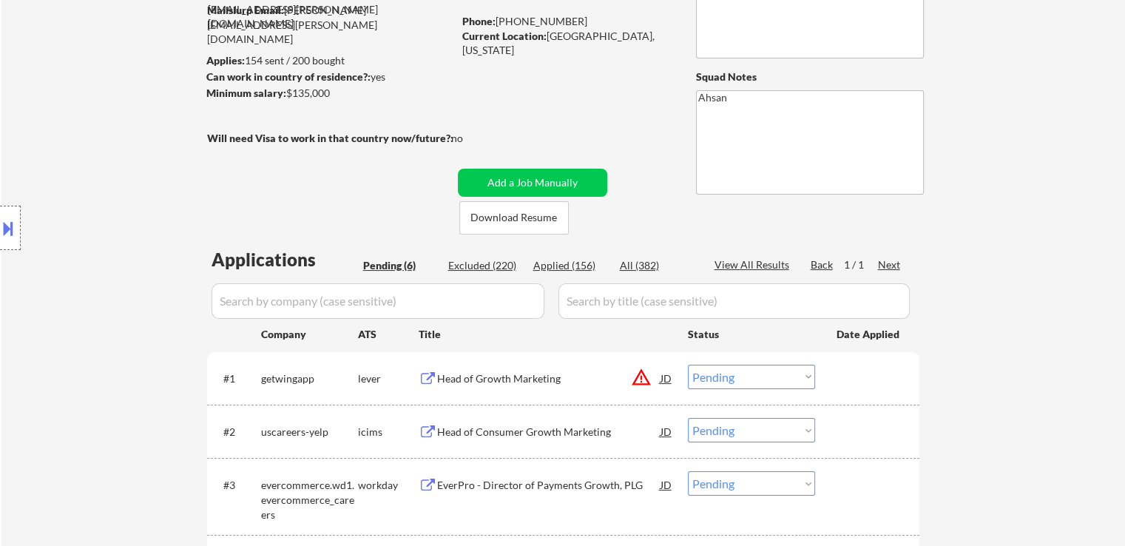
scroll to position [87, 0]
